Goal: Task Accomplishment & Management: Complete application form

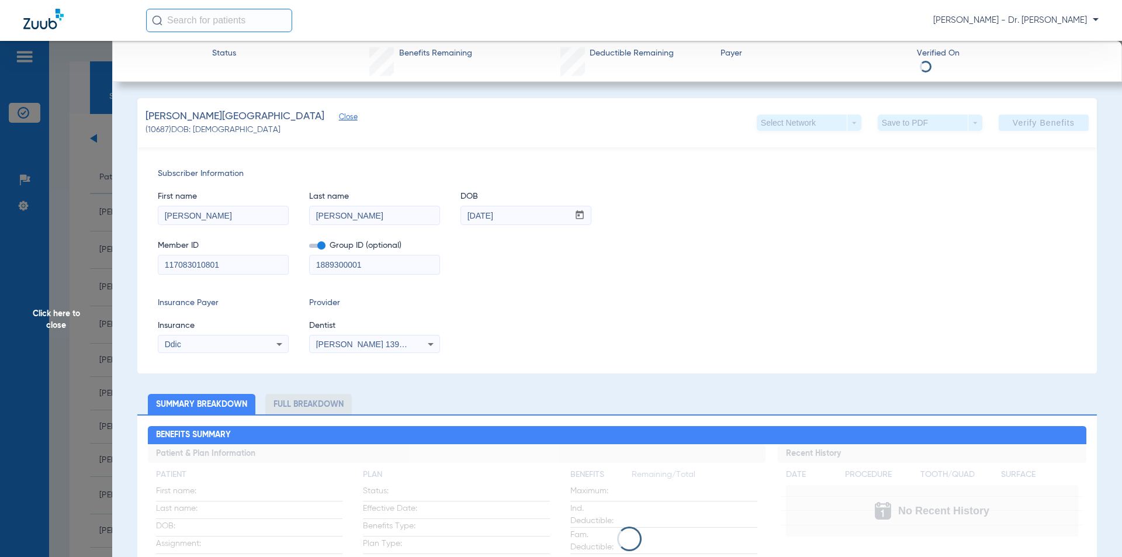
scroll to position [26, 0]
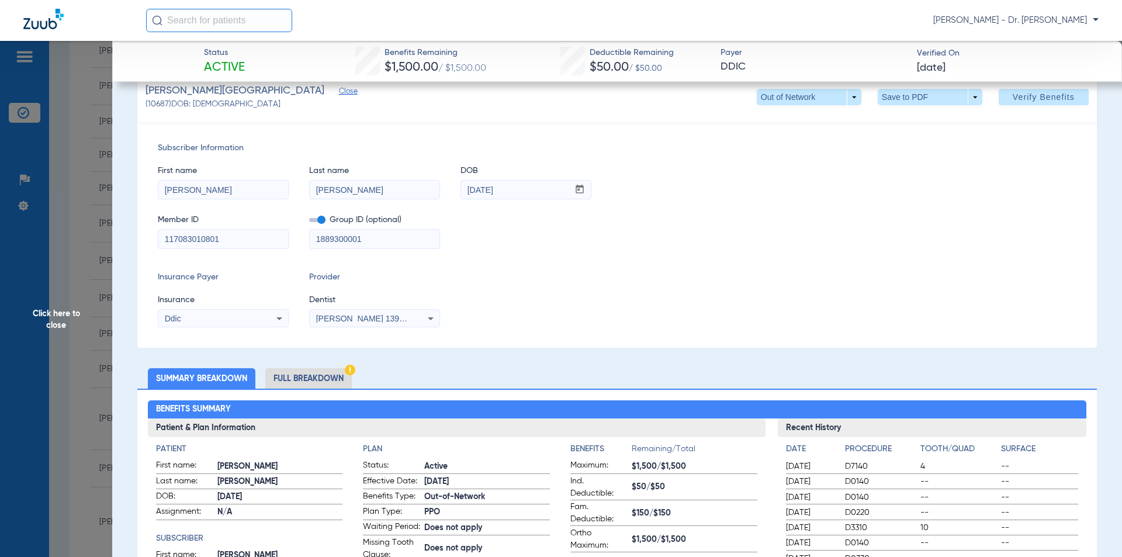
click at [56, 326] on span "Click here to close" at bounding box center [56, 319] width 112 height 557
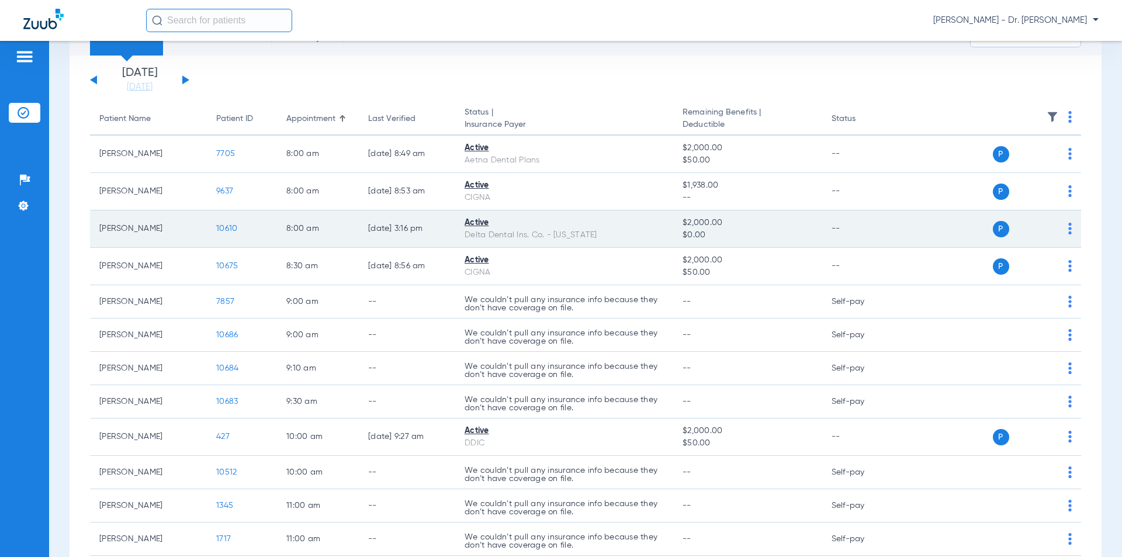
scroll to position [0, 0]
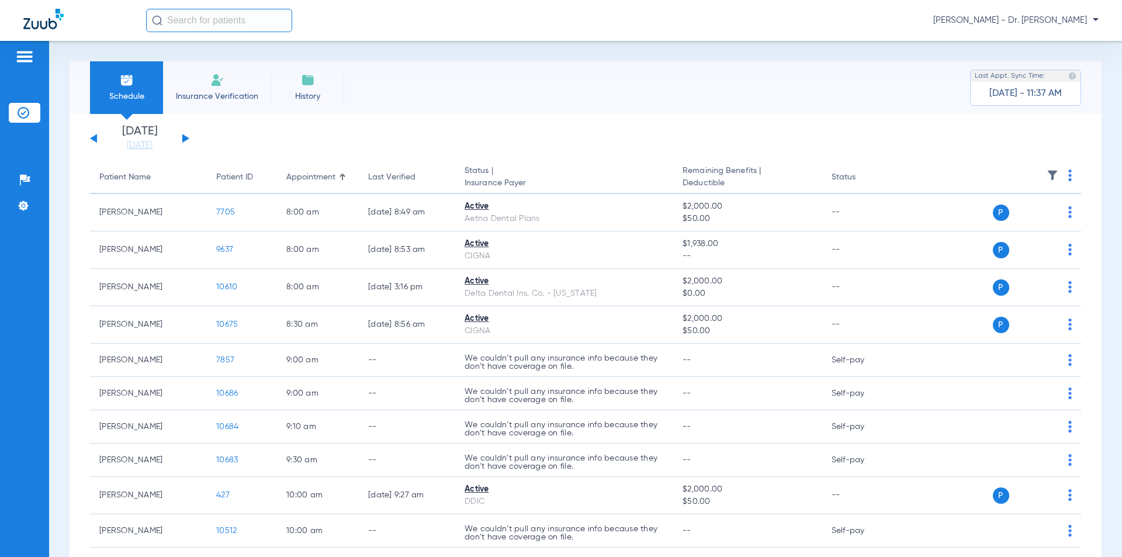
click at [221, 86] on img at bounding box center [217, 80] width 14 height 14
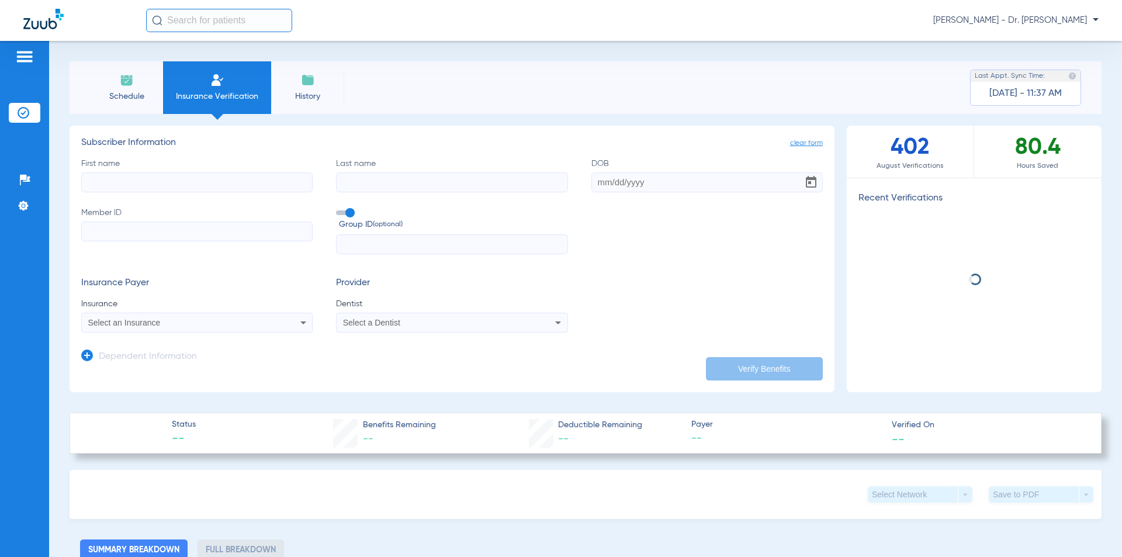
click at [154, 186] on input "First name" at bounding box center [196, 182] width 231 height 20
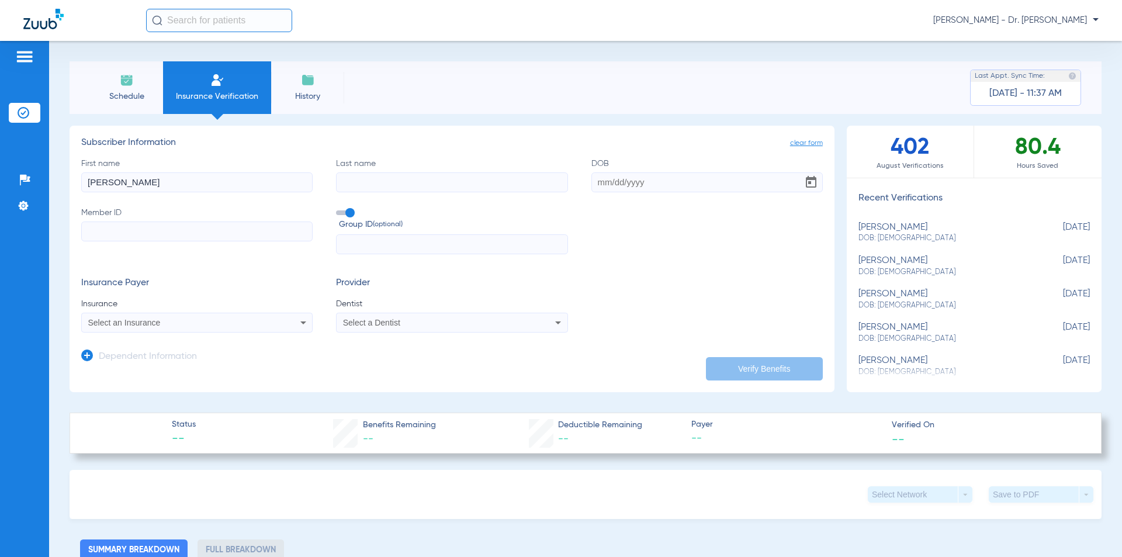
type input "[PERSON_NAME]"
type input "upton"
type input "[DATE]"
click at [244, 325] on div "Select an Insurance" at bounding box center [175, 322] width 175 height 8
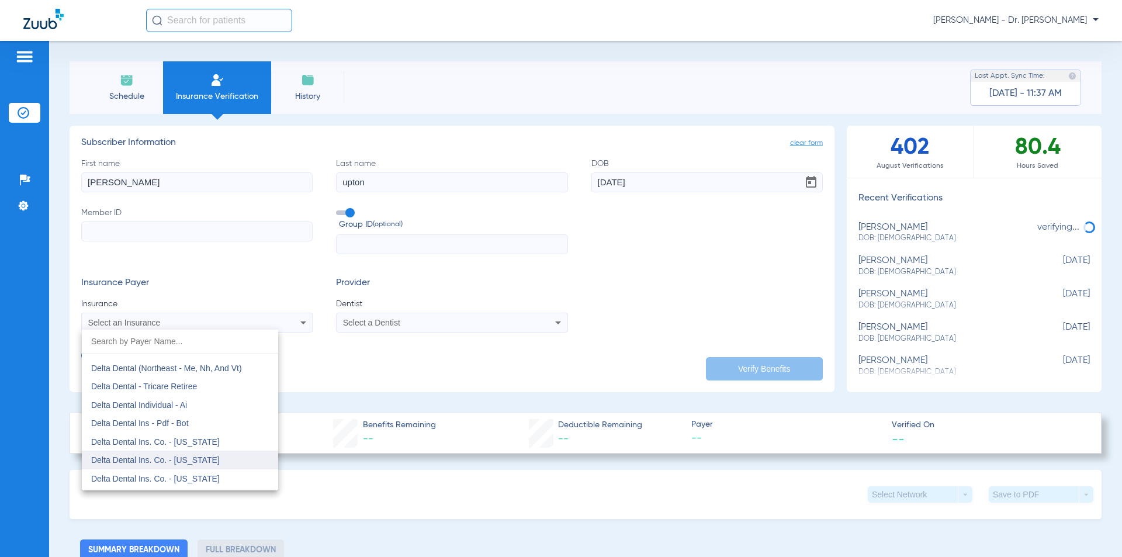
scroll to position [1870, 0]
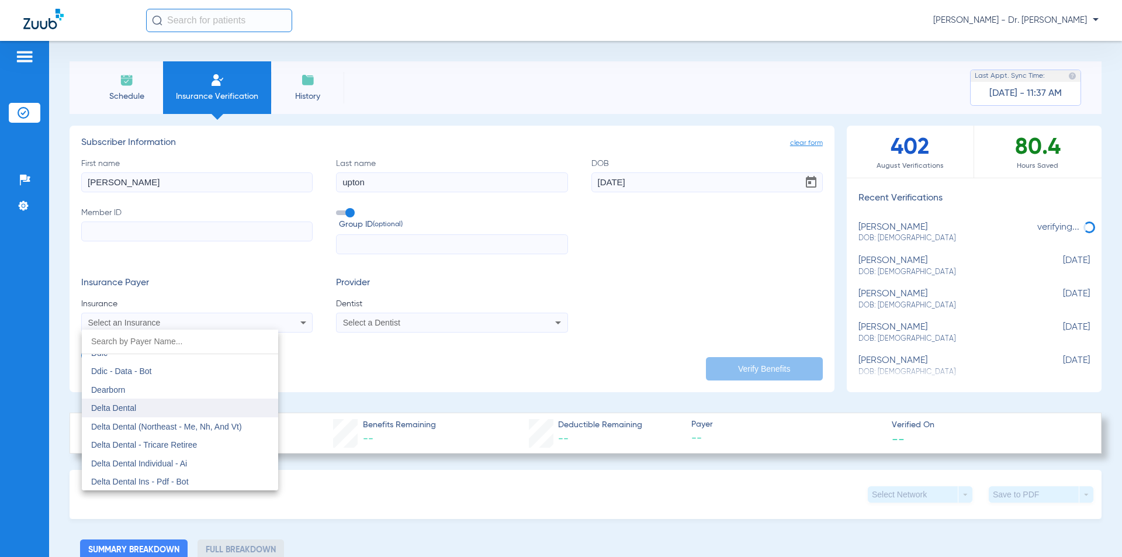
click at [114, 412] on span "Delta Dental" at bounding box center [113, 407] width 45 height 9
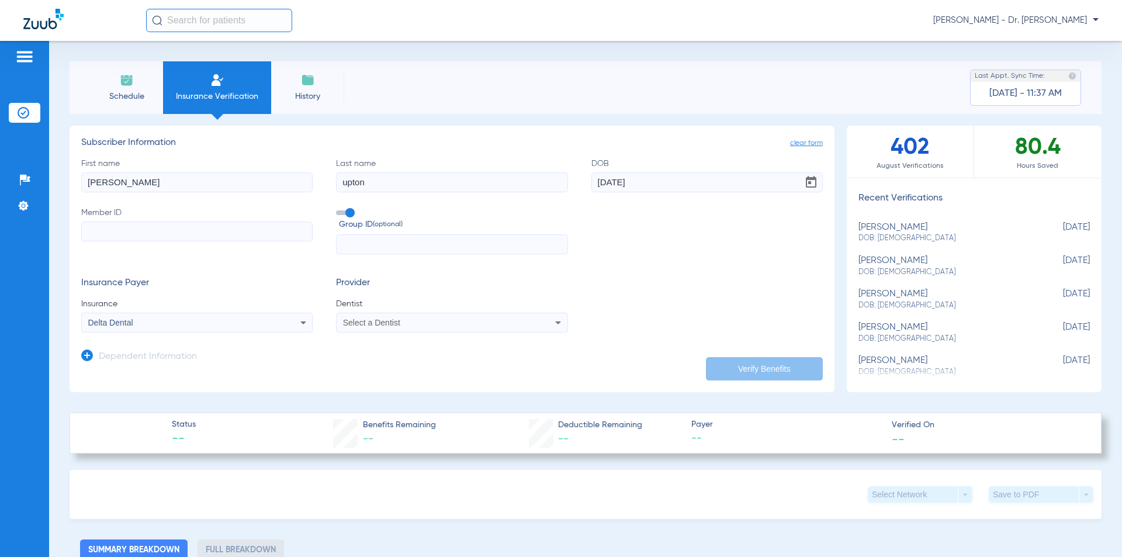
click at [356, 324] on span "Select a Dentist" at bounding box center [371, 322] width 57 height 9
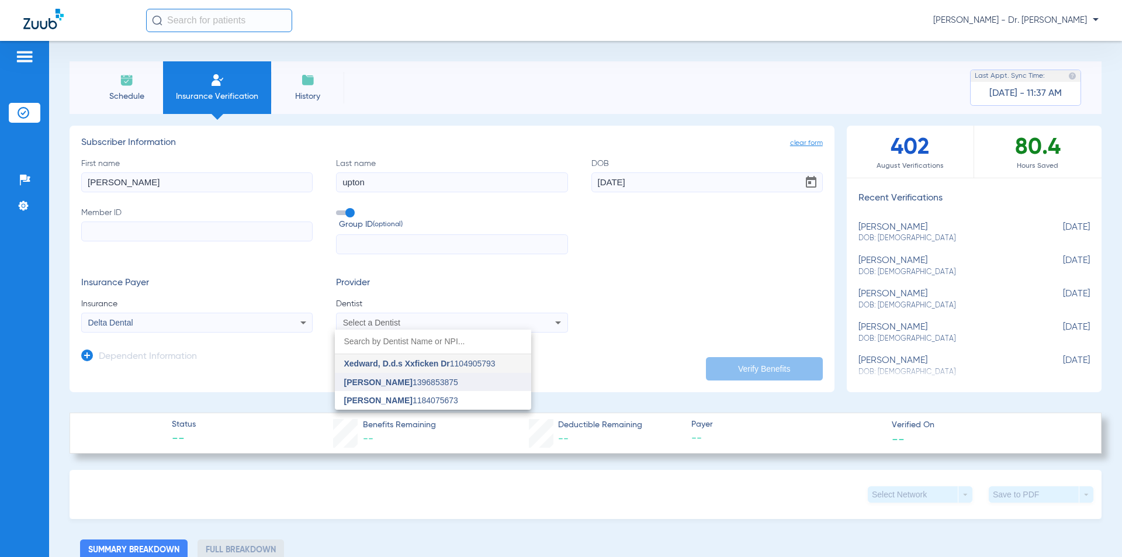
click at [351, 387] on mat-option "[PERSON_NAME] 1396853875" at bounding box center [433, 382] width 196 height 19
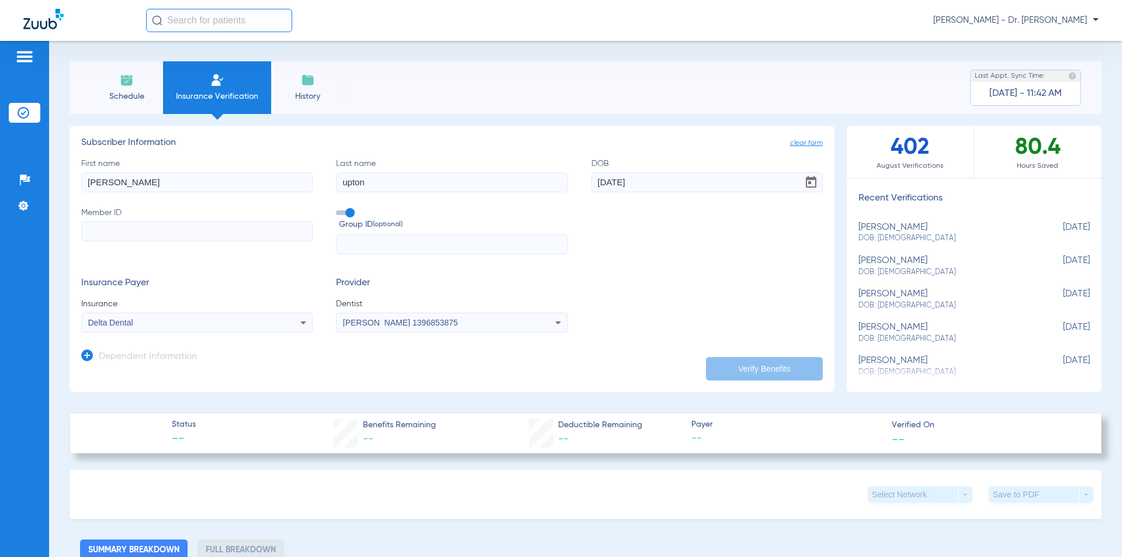
click at [141, 229] on input "Member ID" at bounding box center [196, 231] width 231 height 20
type input "118488009001"
click at [365, 245] on input "text" at bounding box center [451, 244] width 231 height 20
type input "0741000001"
click at [760, 364] on button "Verify Benefits" at bounding box center [764, 368] width 117 height 23
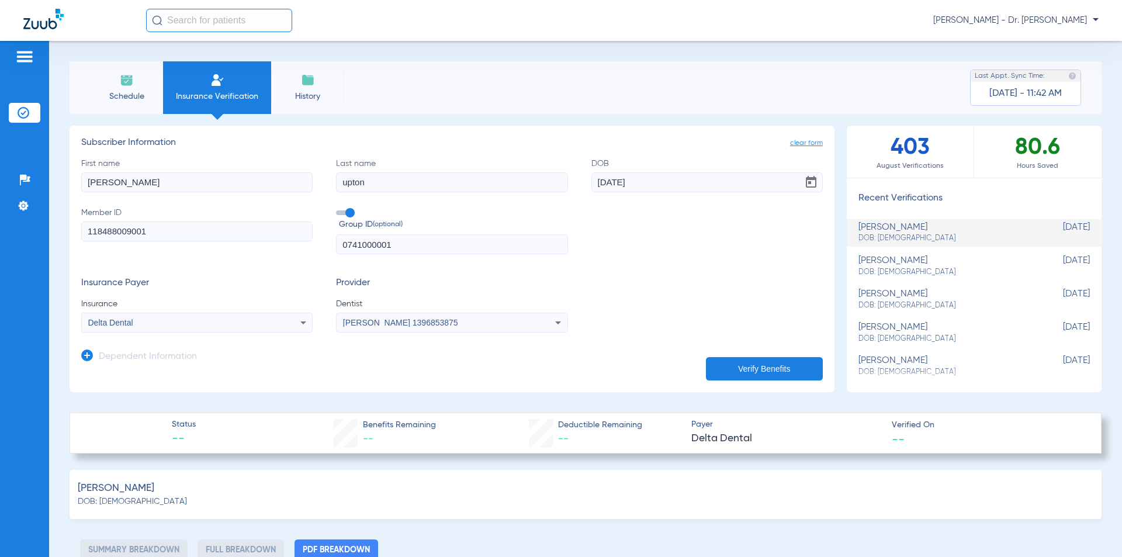
type input "0"
select select "page-width"
type input "1"
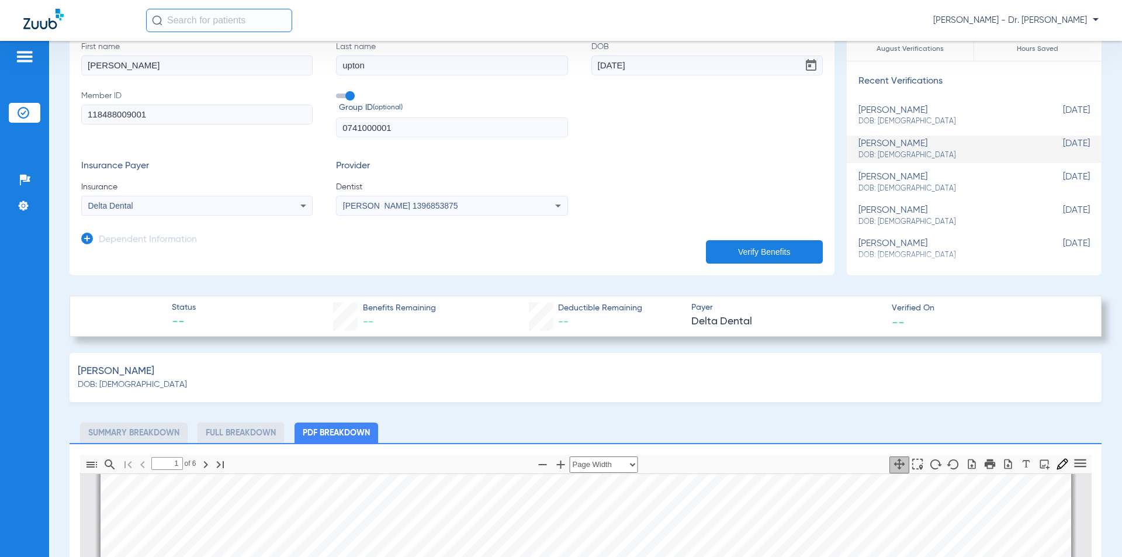
scroll to position [58, 0]
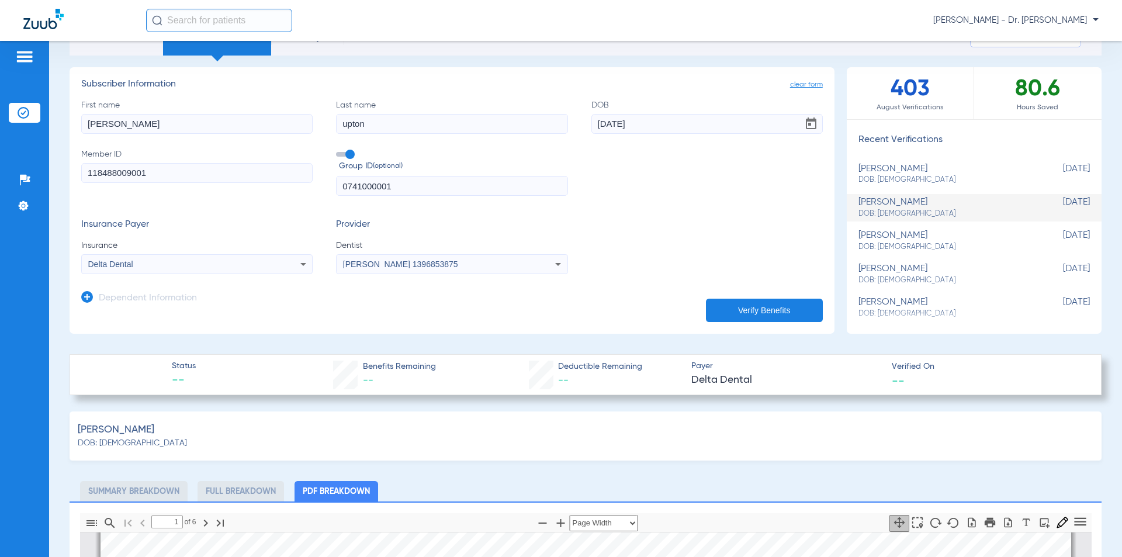
click at [301, 267] on icon at bounding box center [303, 264] width 14 height 14
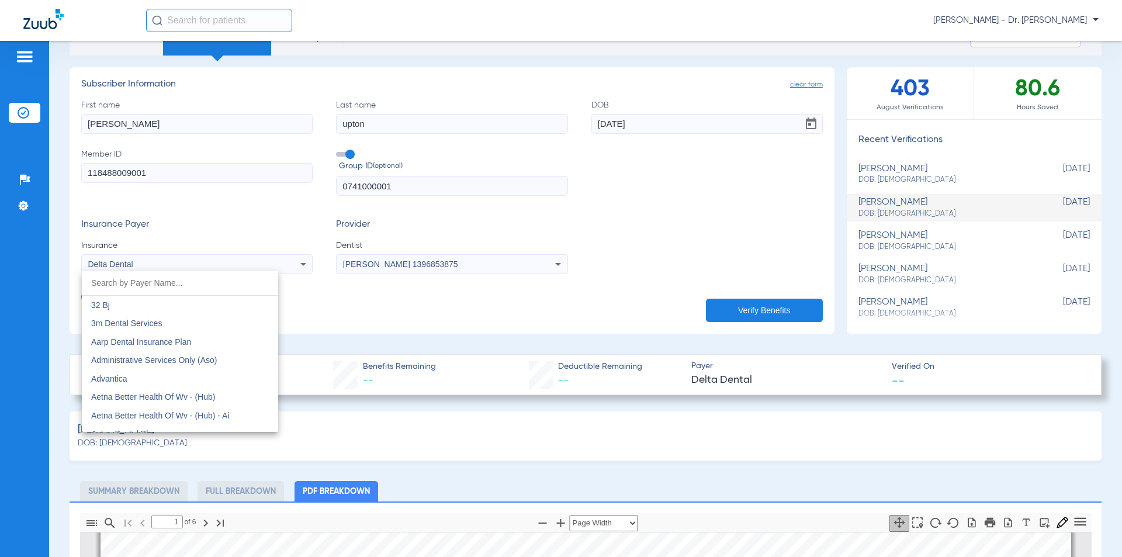
scroll to position [1797, 0]
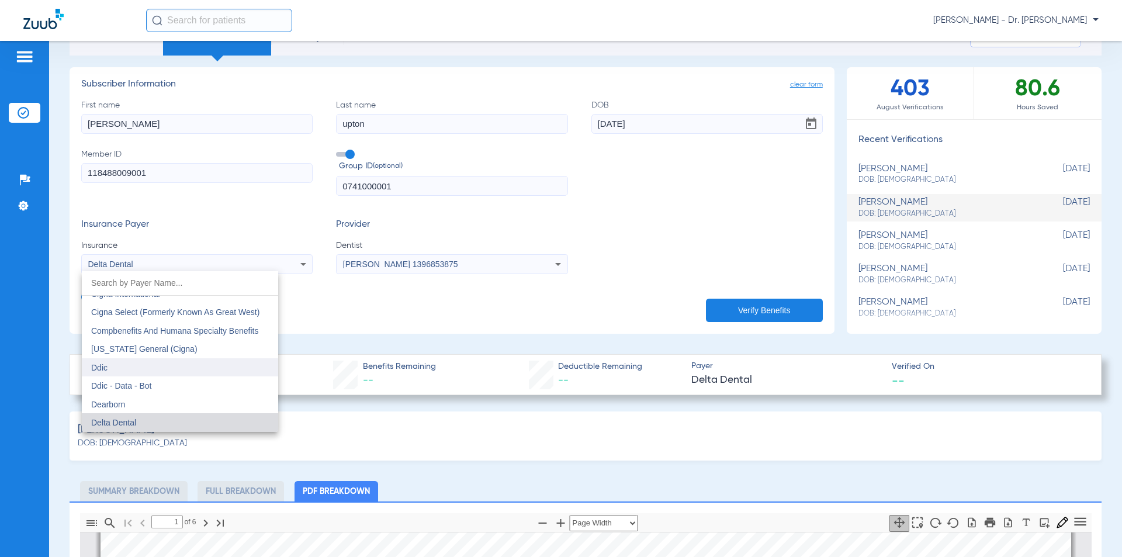
click at [111, 366] on mat-option "Ddic" at bounding box center [180, 367] width 196 height 19
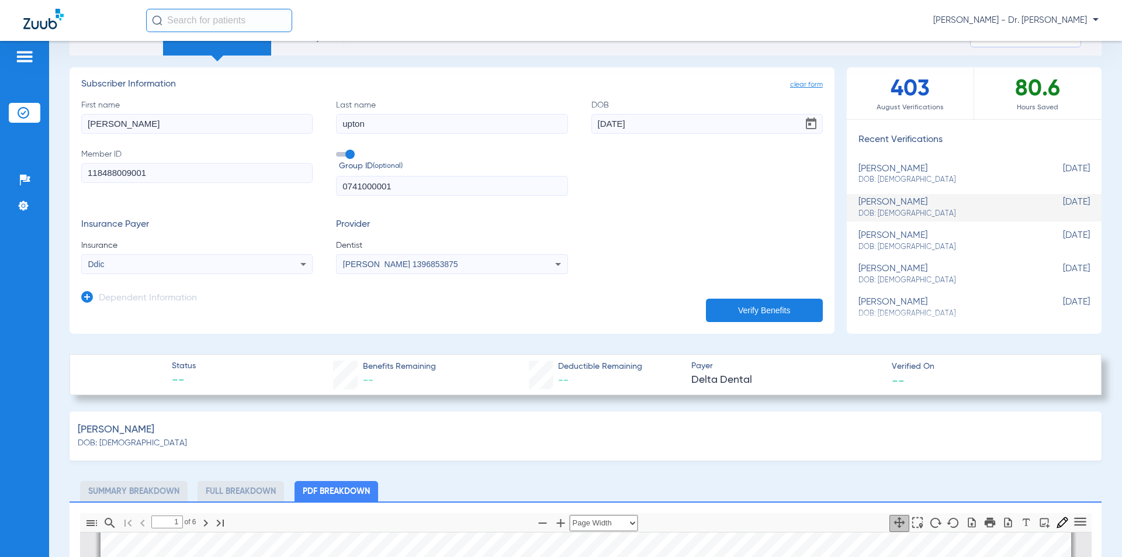
click at [750, 314] on button "Verify Benefits" at bounding box center [764, 310] width 117 height 23
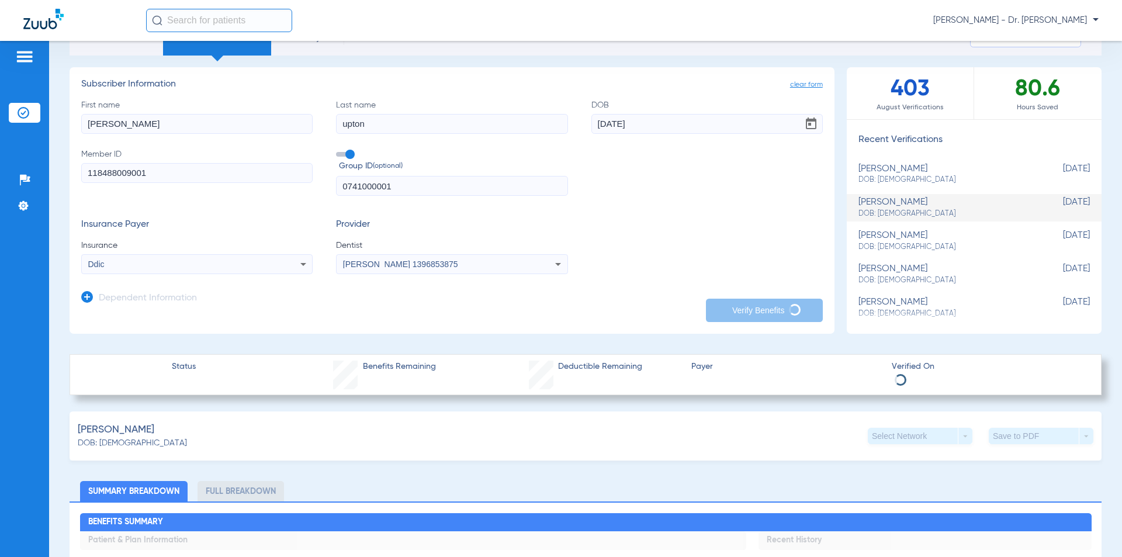
click at [670, 210] on form "First name [PERSON_NAME] name [PERSON_NAME] [DEMOGRAPHIC_DATA] Member ID 118488…" at bounding box center [451, 186] width 741 height 175
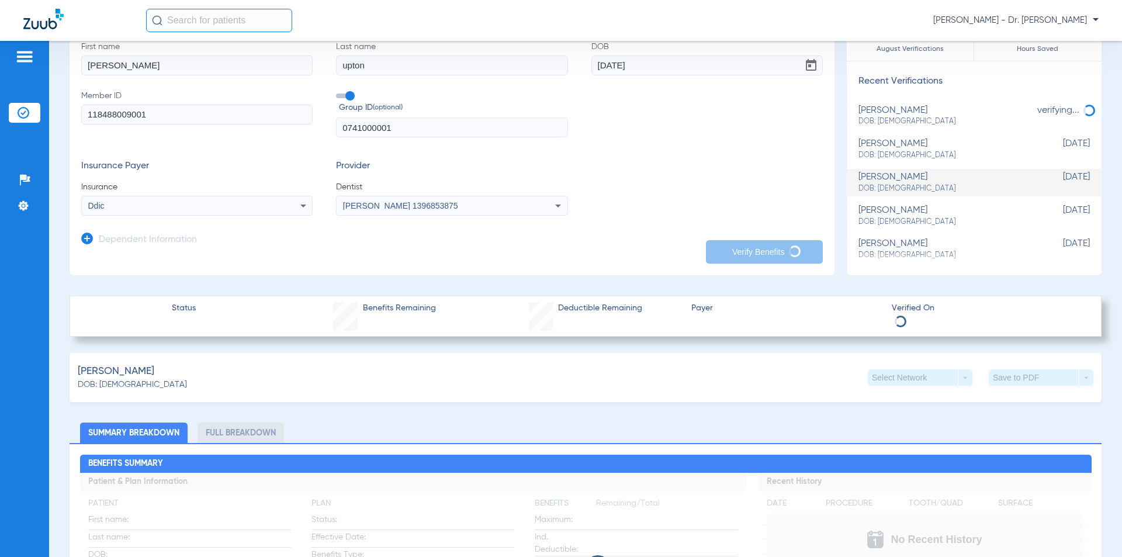
scroll to position [175, 0]
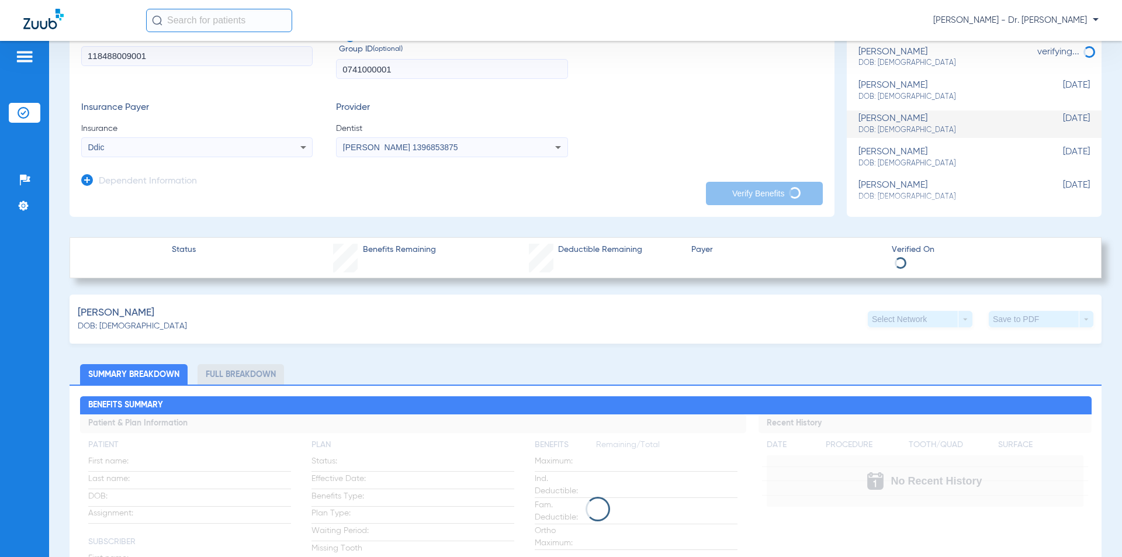
click at [557, 188] on app-dependent-form "Dependent Information" at bounding box center [451, 176] width 741 height 39
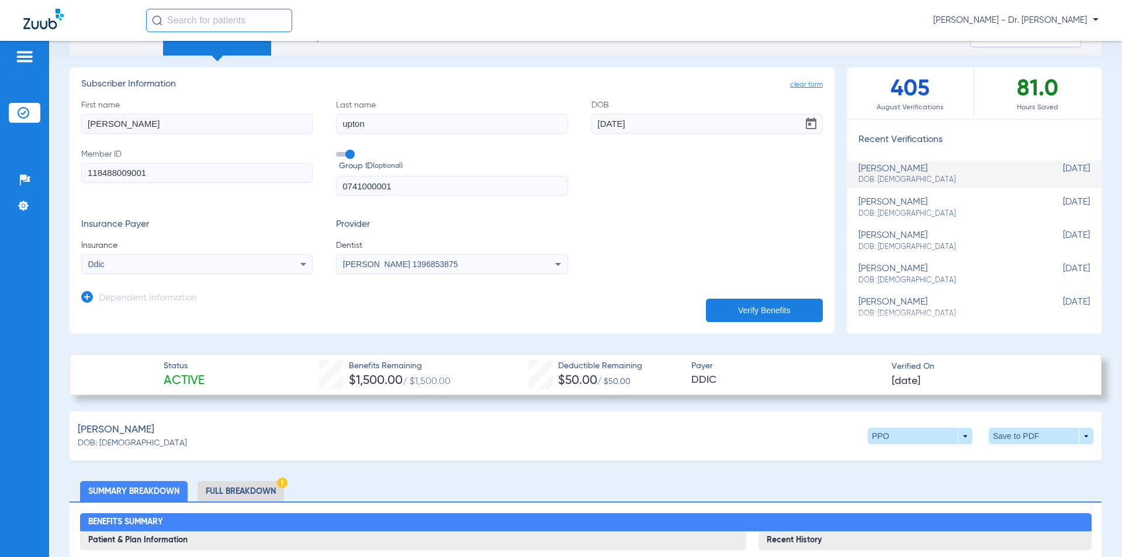
scroll to position [117, 0]
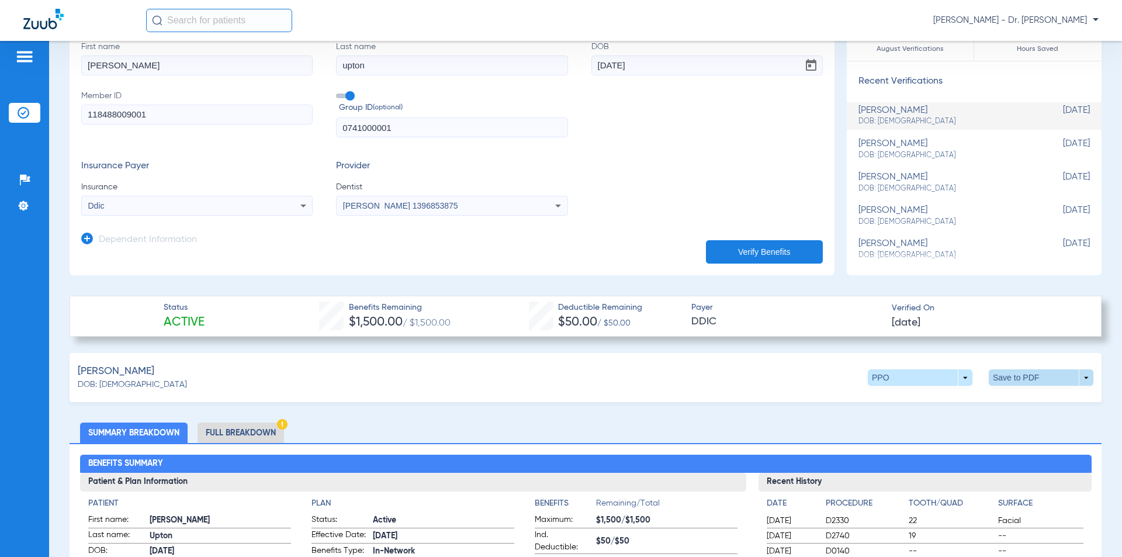
click at [1001, 372] on span at bounding box center [1041, 377] width 105 height 16
click at [916, 400] on button "insert_drive_file Save to PDF" at bounding box center [933, 399] width 88 height 23
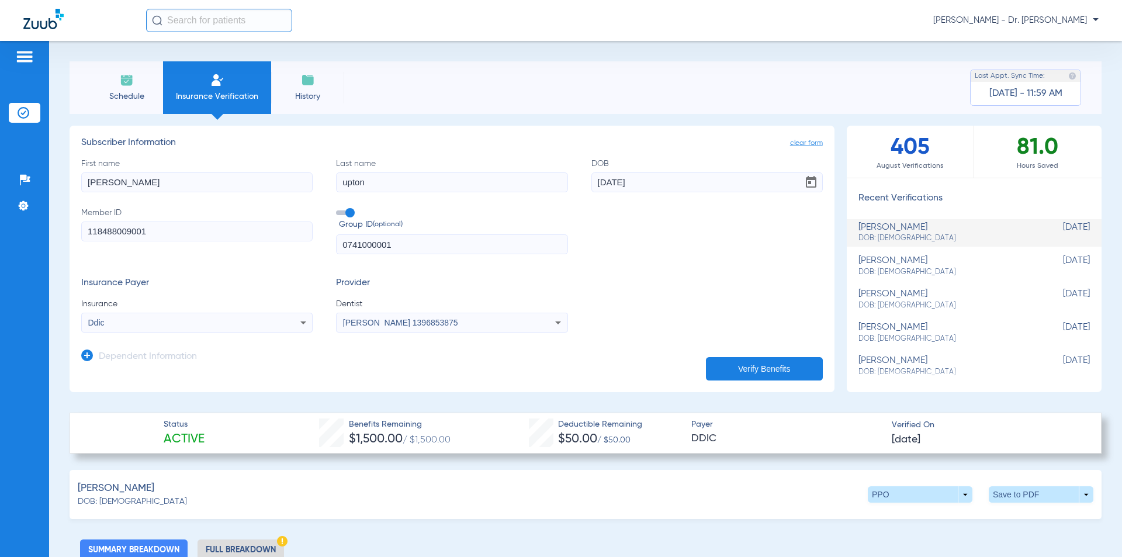
click at [19, 117] on img at bounding box center [24, 113] width 12 height 12
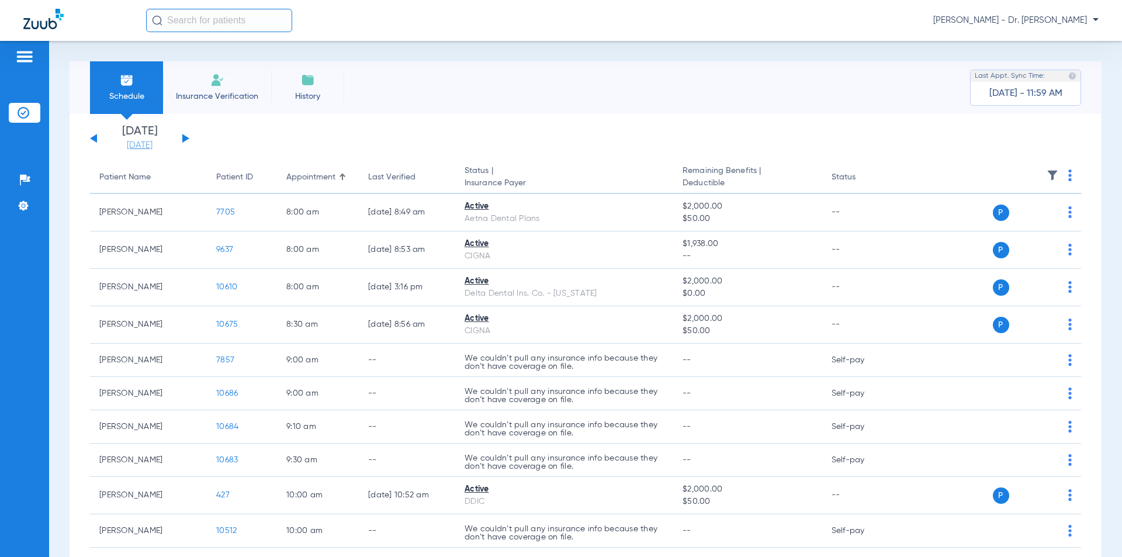
click at [148, 147] on link "[DATE]" at bounding box center [140, 146] width 70 height 12
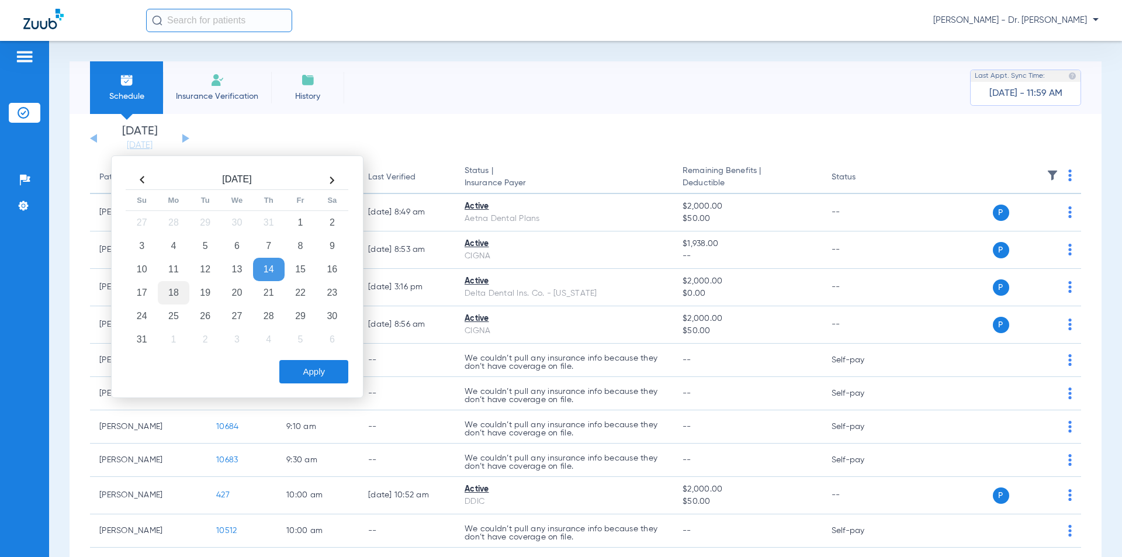
click at [176, 294] on td "18" at bounding box center [174, 292] width 32 height 23
click at [301, 372] on button "Apply" at bounding box center [313, 371] width 69 height 23
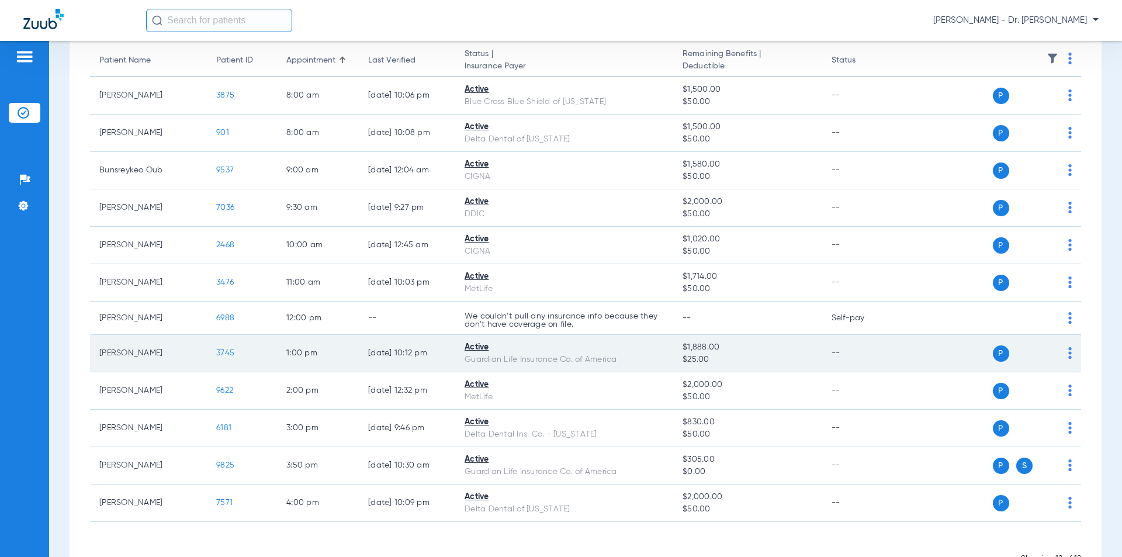
scroll to position [157, 0]
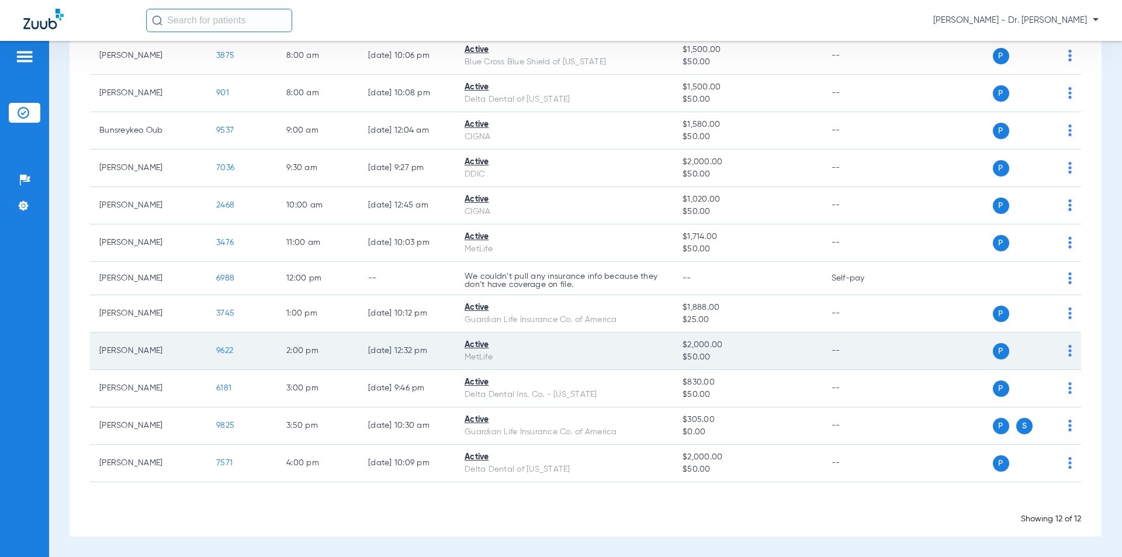
click at [1059, 351] on div "P S" at bounding box center [986, 351] width 171 height 16
click at [1068, 356] on img at bounding box center [1070, 351] width 4 height 12
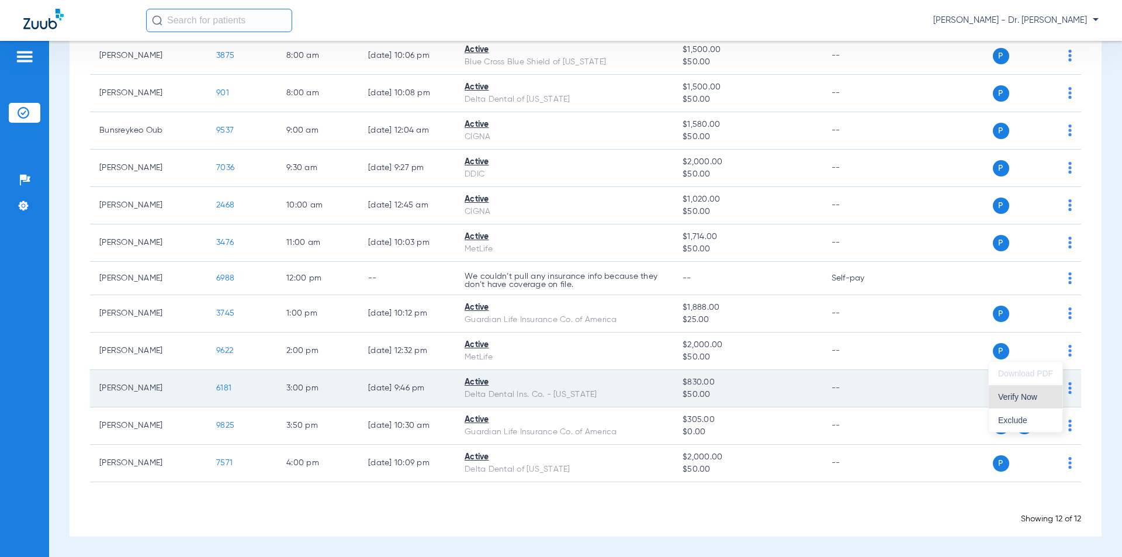
click at [1023, 397] on span "Verify Now" at bounding box center [1025, 397] width 55 height 8
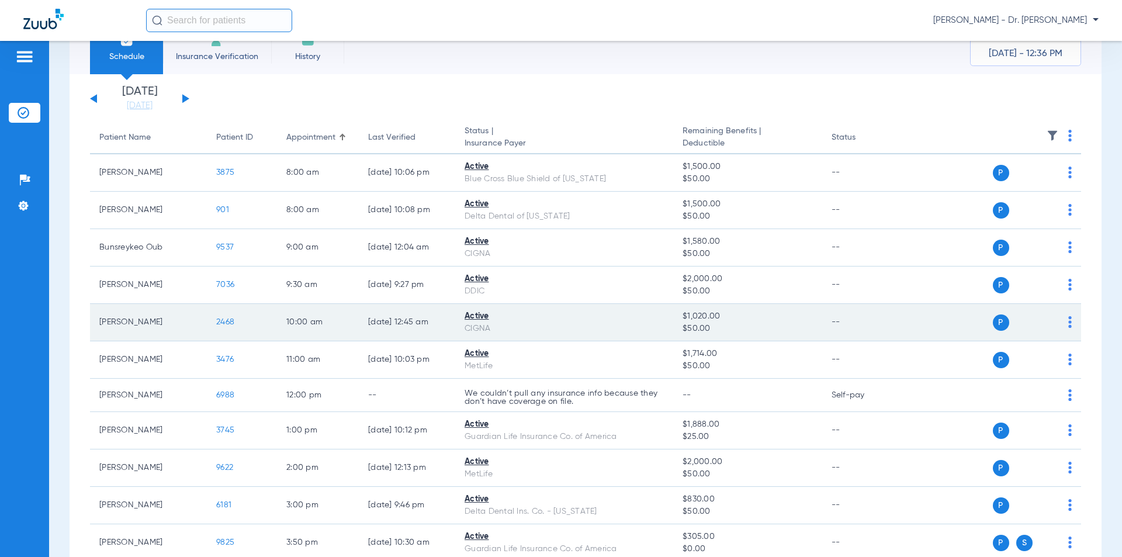
scroll to position [0, 0]
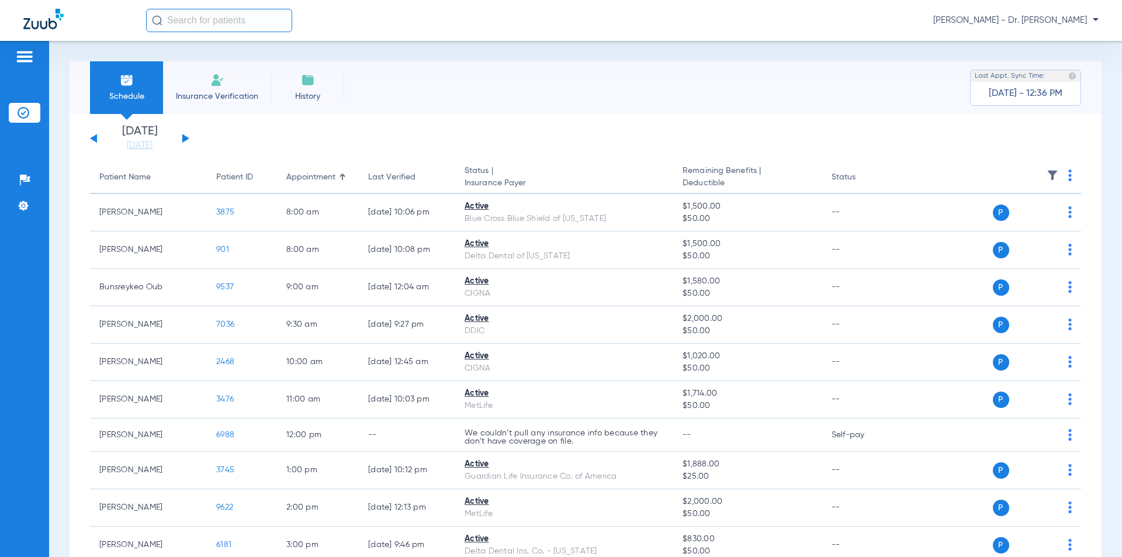
click at [185, 138] on button at bounding box center [185, 138] width 7 height 9
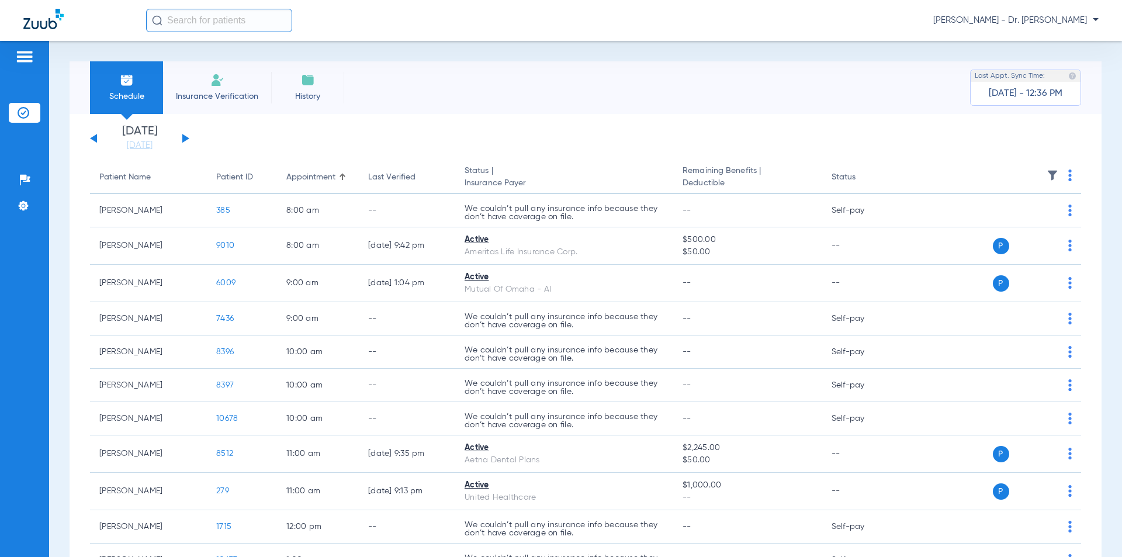
click at [185, 136] on button at bounding box center [185, 138] width 7 height 9
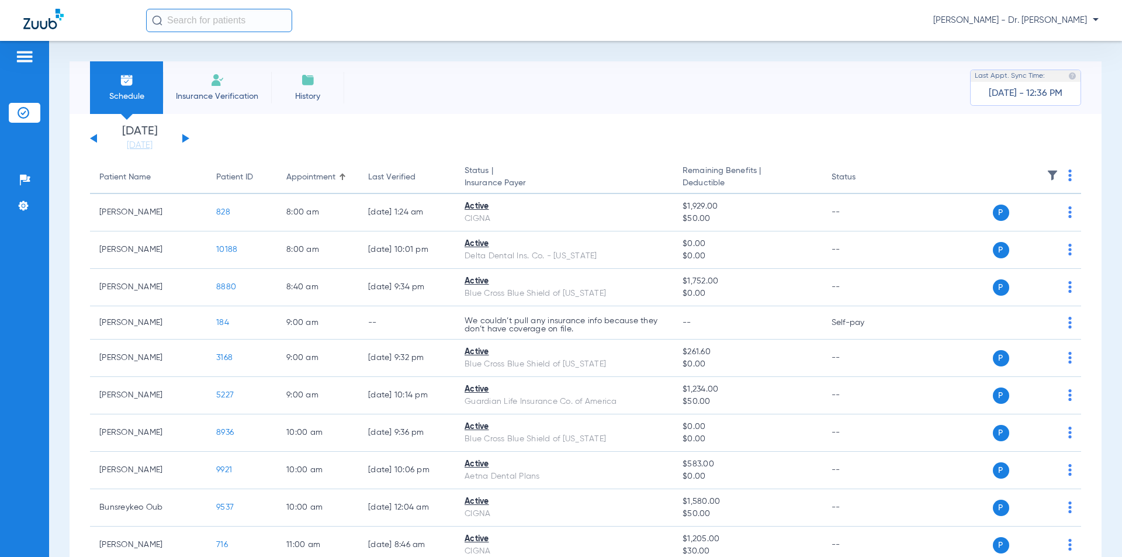
click at [186, 137] on button at bounding box center [185, 138] width 7 height 9
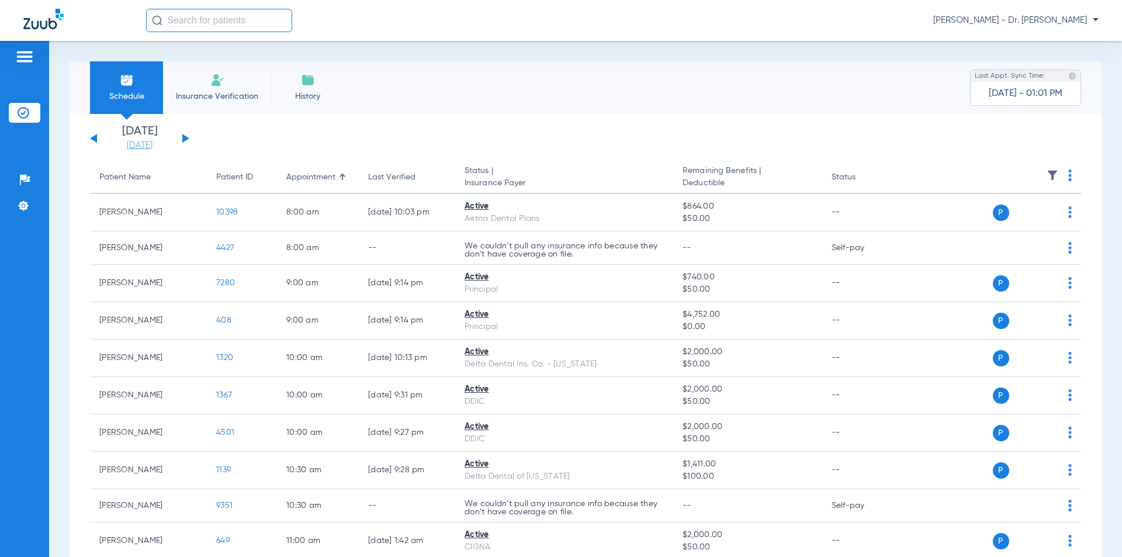
click at [137, 146] on link "[DATE]" at bounding box center [140, 146] width 70 height 12
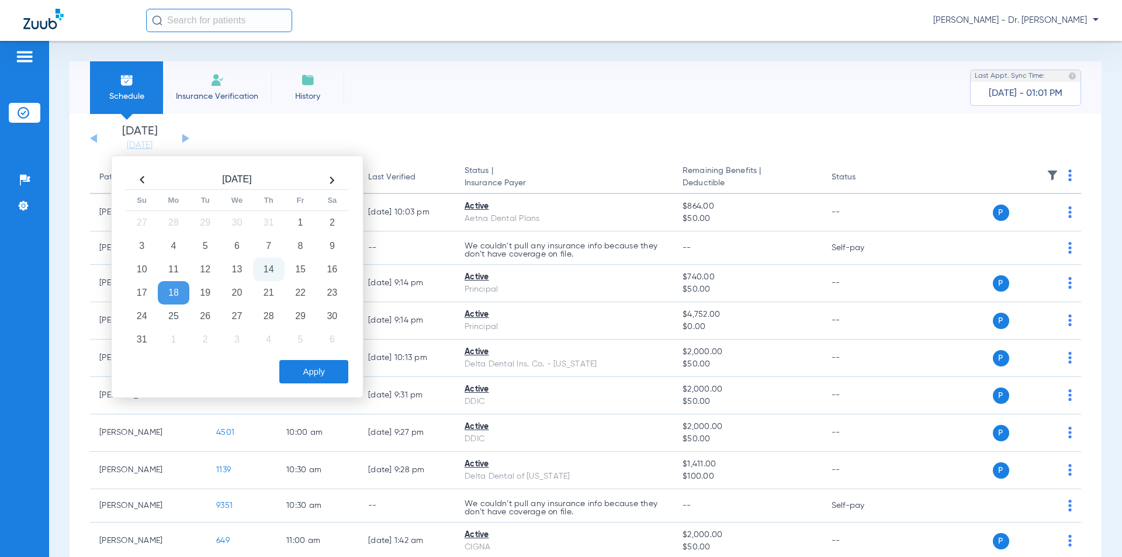
click at [331, 181] on th at bounding box center [332, 180] width 32 height 19
click at [263, 220] on td "2" at bounding box center [269, 222] width 32 height 23
click at [295, 362] on button "Apply" at bounding box center [313, 371] width 69 height 23
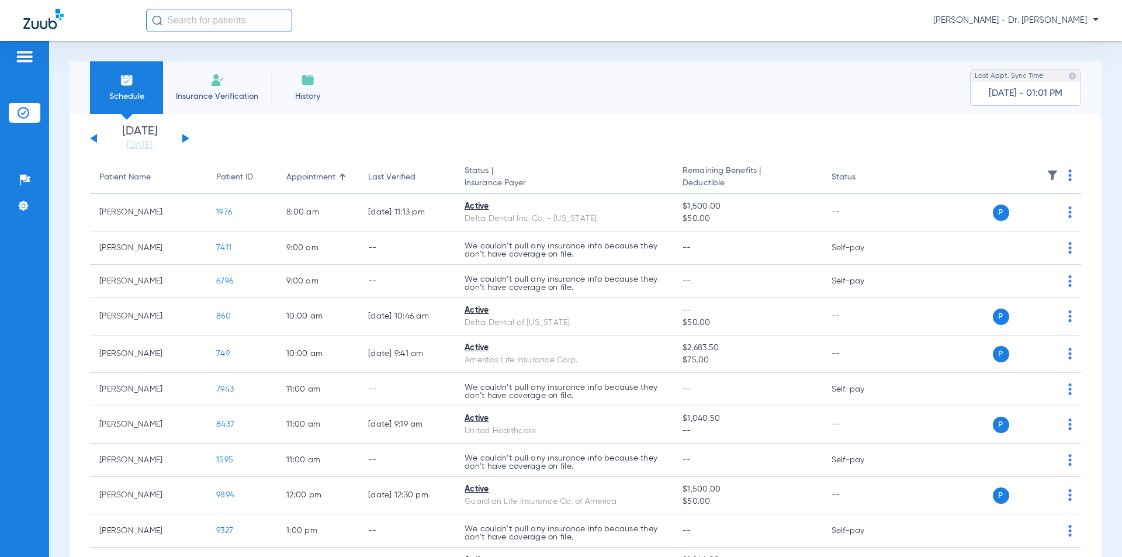
click at [185, 138] on button at bounding box center [185, 138] width 7 height 9
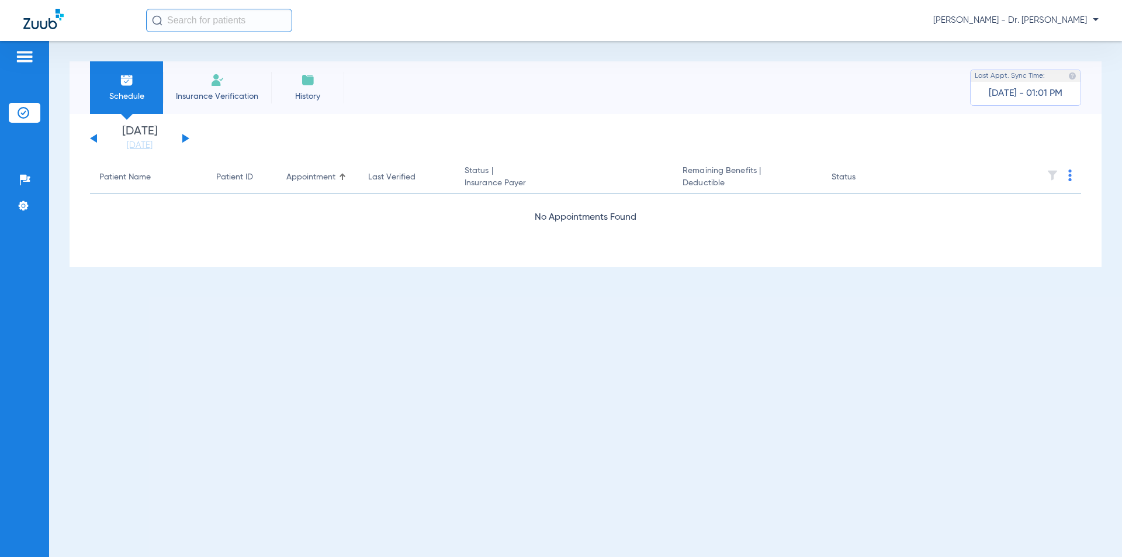
click at [185, 138] on button at bounding box center [185, 138] width 7 height 9
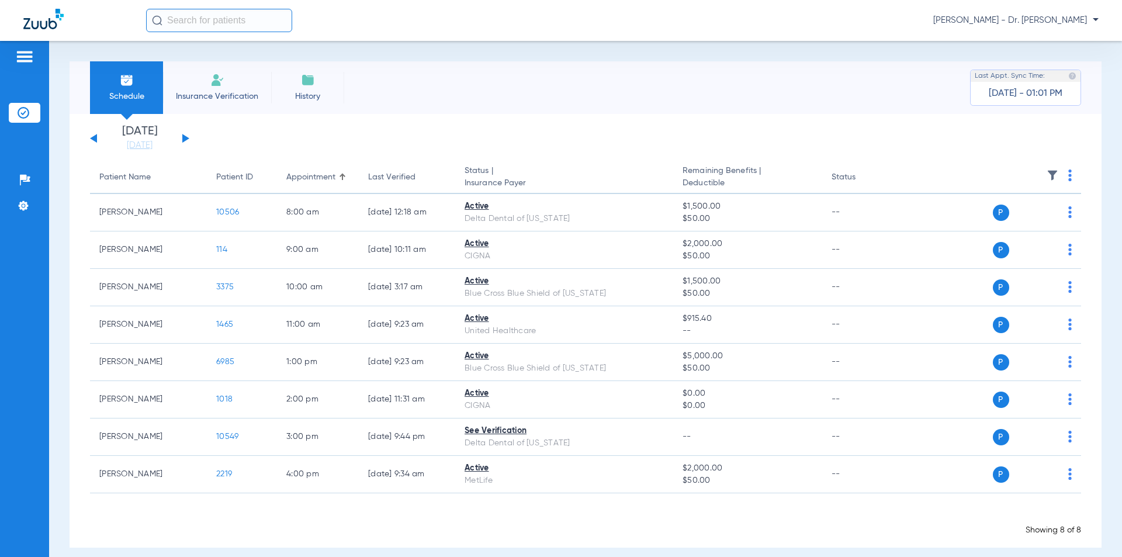
click at [185, 137] on button at bounding box center [185, 138] width 7 height 9
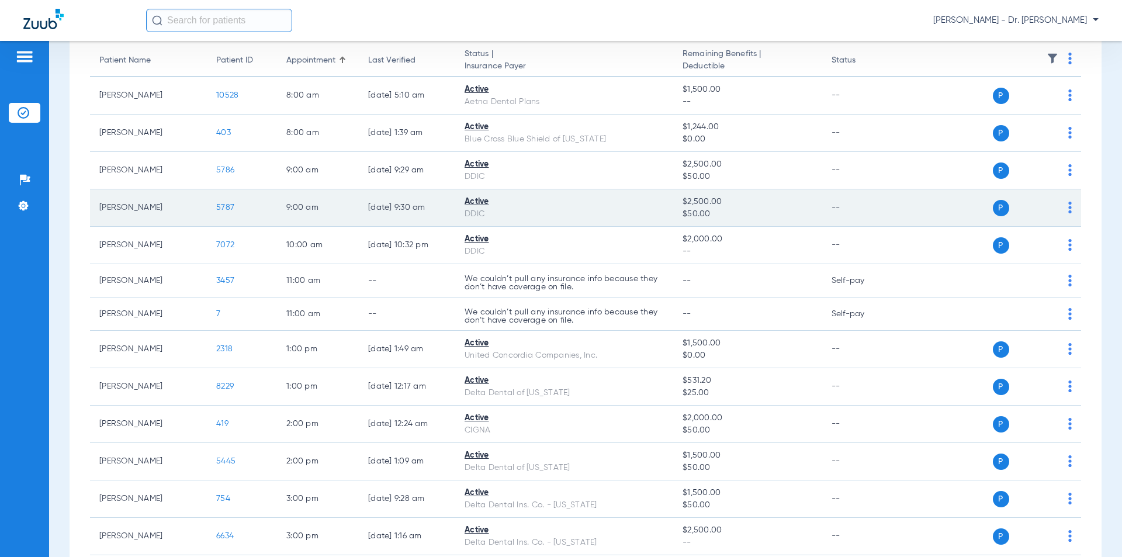
scroll to position [58, 0]
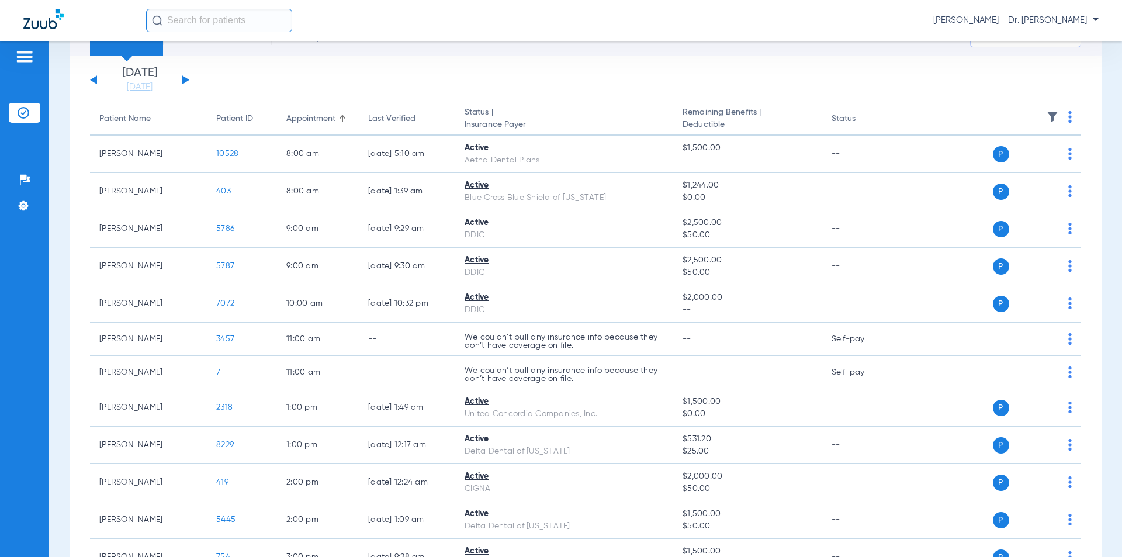
click at [182, 78] on button at bounding box center [185, 79] width 7 height 9
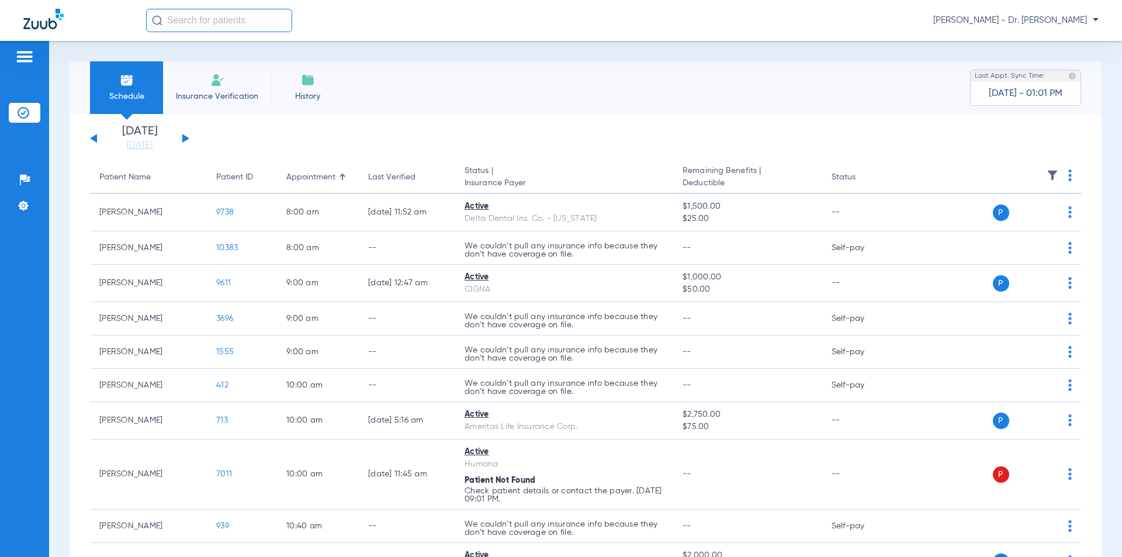
click at [184, 138] on button at bounding box center [185, 138] width 7 height 9
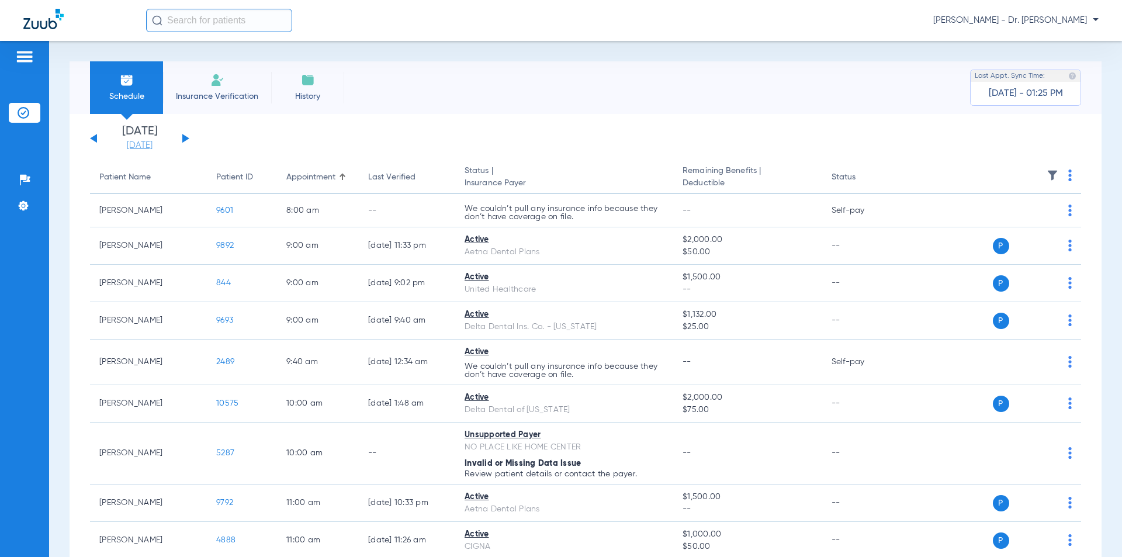
click at [124, 142] on link "[DATE]" at bounding box center [140, 146] width 70 height 12
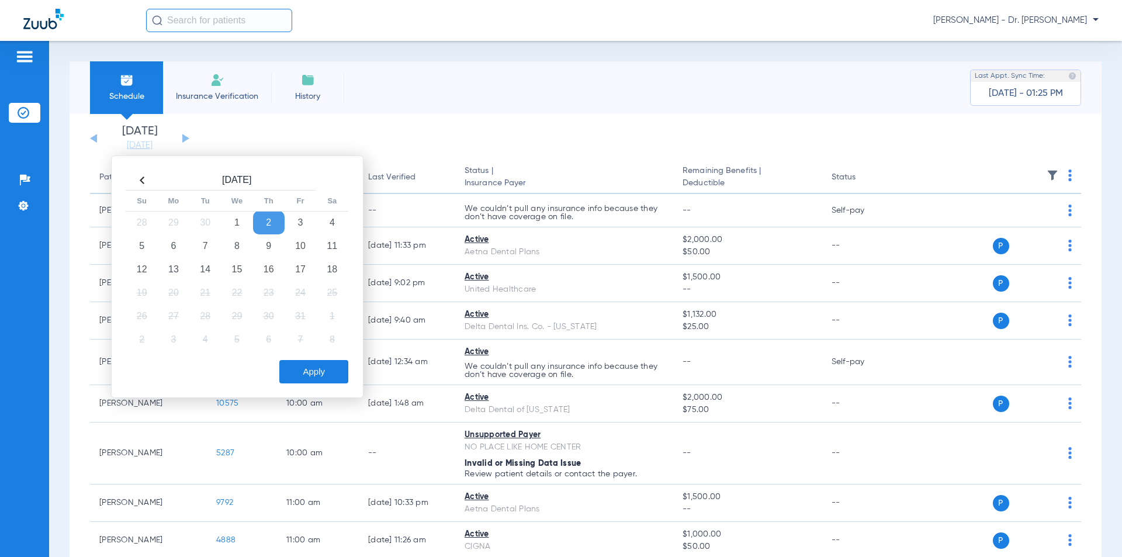
click at [148, 182] on th at bounding box center [142, 180] width 32 height 19
click at [147, 181] on th at bounding box center [142, 180] width 32 height 19
click at [271, 271] on td "14" at bounding box center [269, 269] width 32 height 23
click at [313, 370] on button "Apply" at bounding box center [313, 371] width 69 height 23
